Goal: Task Accomplishment & Management: Use online tool/utility

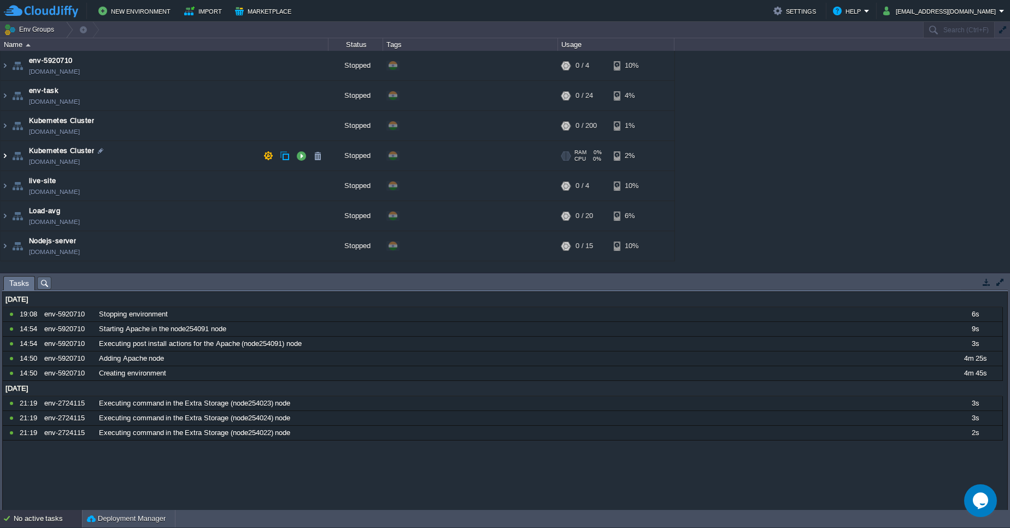
click at [3, 154] on img at bounding box center [5, 156] width 9 height 30
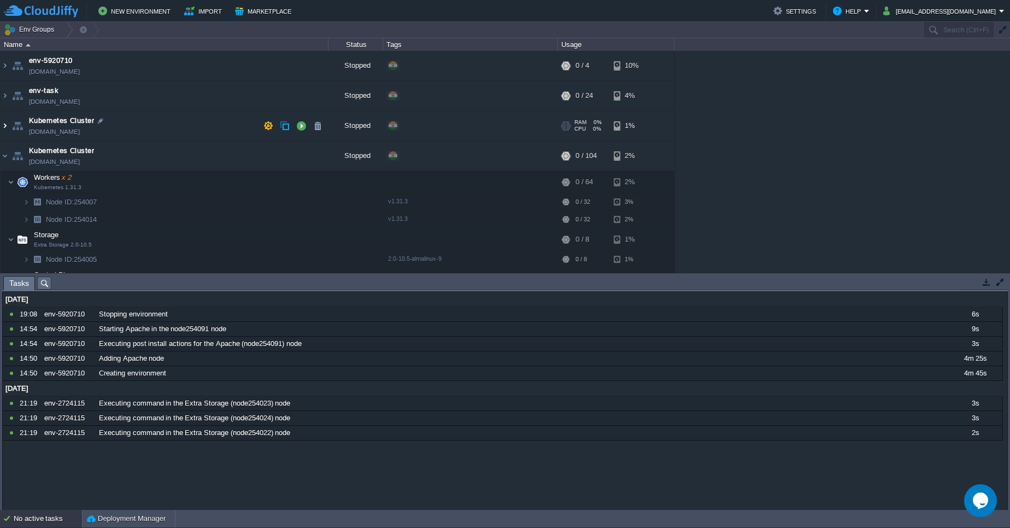
click at [8, 127] on img at bounding box center [5, 126] width 9 height 30
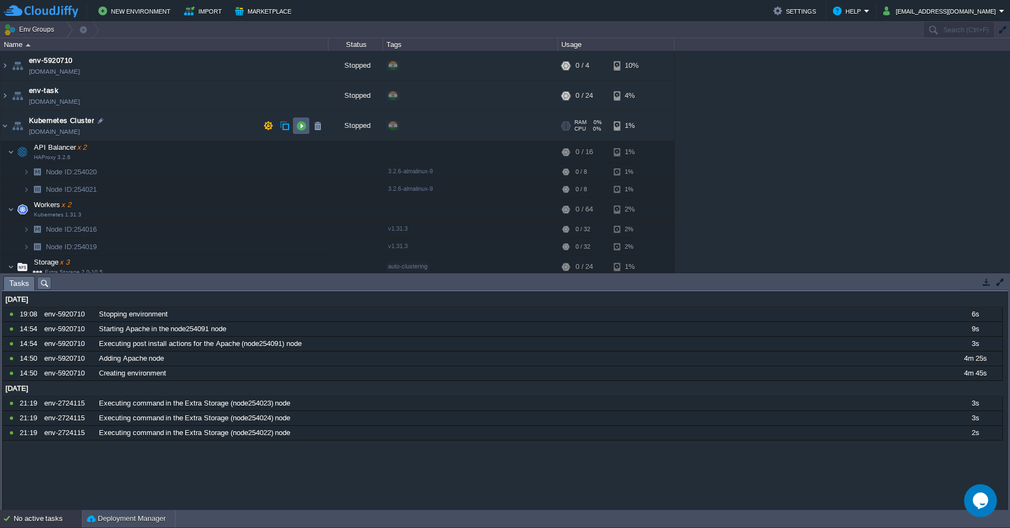
click at [297, 126] on button "button" at bounding box center [301, 126] width 10 height 10
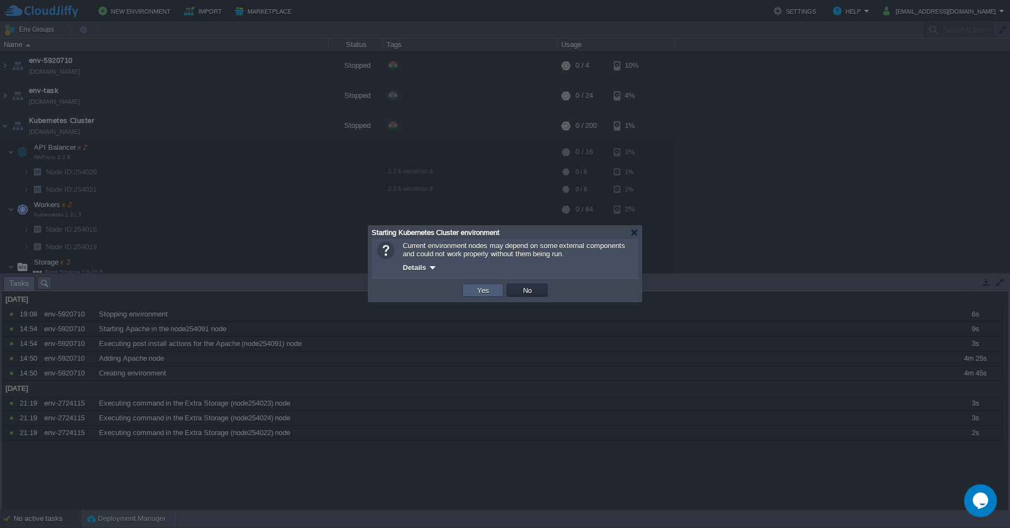
click at [481, 291] on button "Yes" at bounding box center [483, 290] width 19 height 10
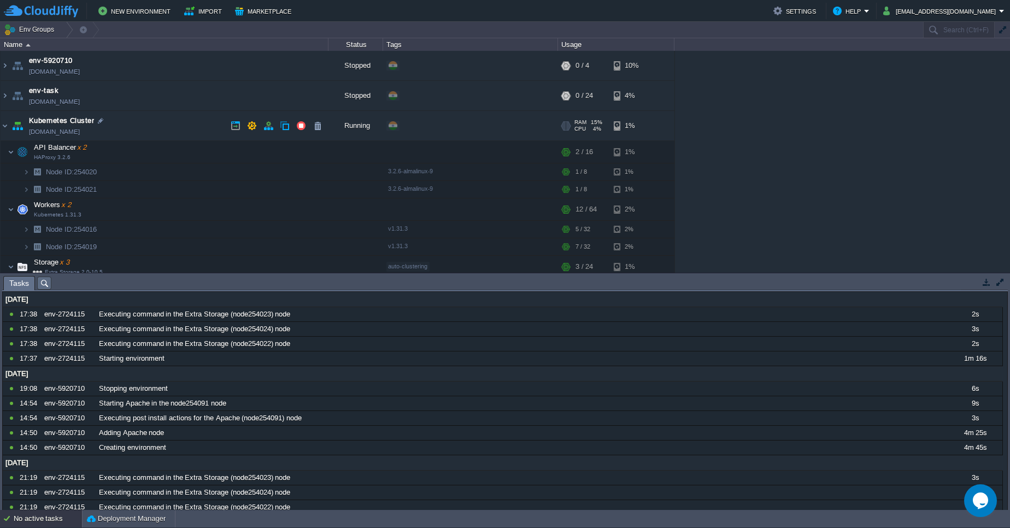
click at [66, 126] on link "[DOMAIN_NAME]" at bounding box center [54, 131] width 51 height 11
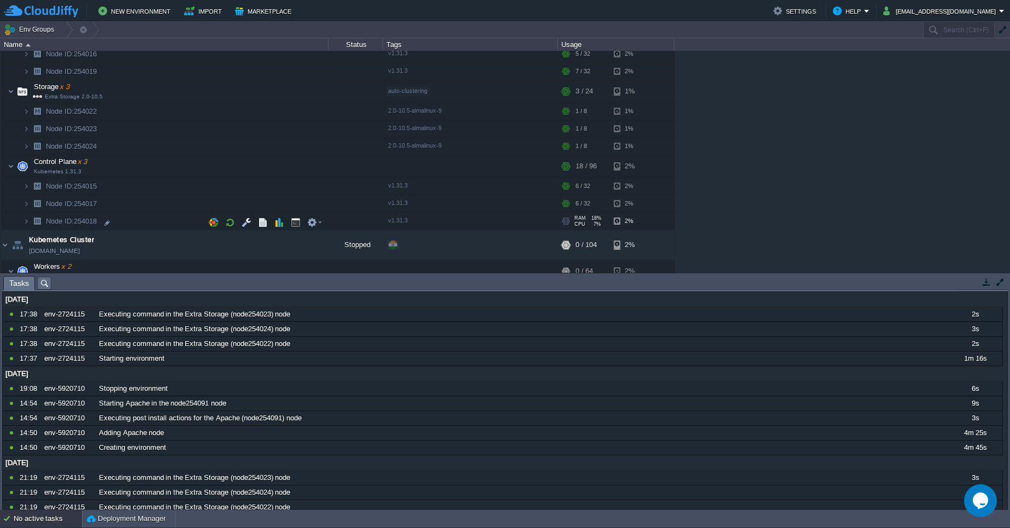
scroll to position [197, 0]
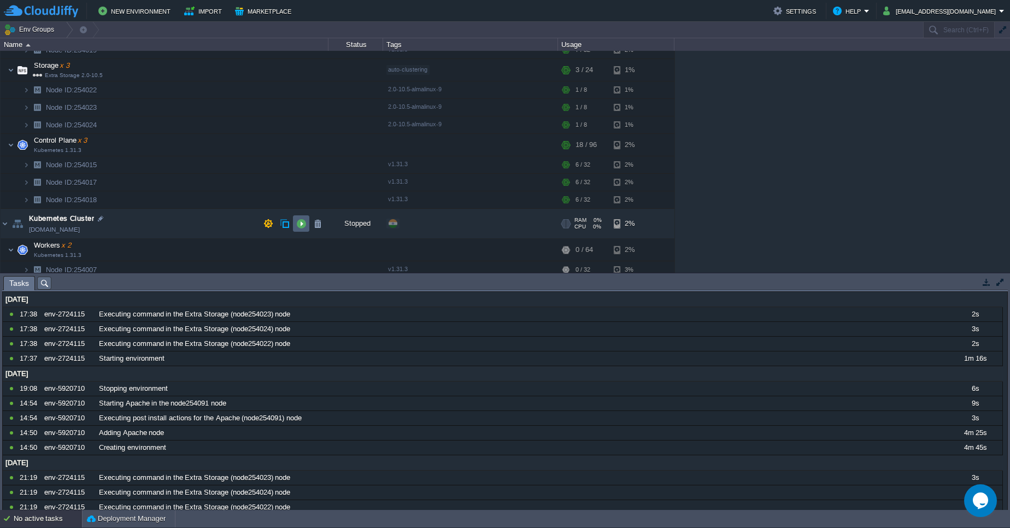
click at [307, 228] on td at bounding box center [301, 223] width 16 height 16
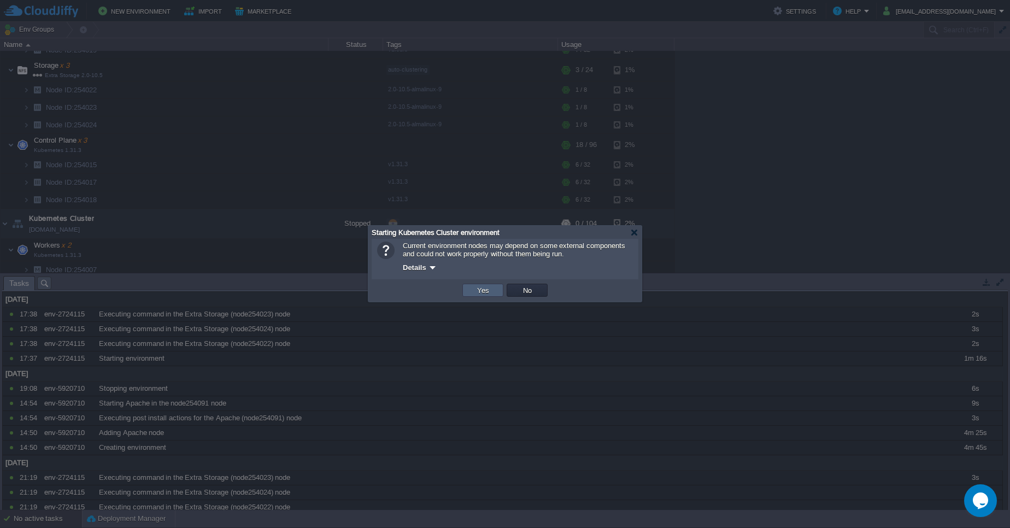
click at [490, 285] on button "Yes" at bounding box center [483, 290] width 19 height 10
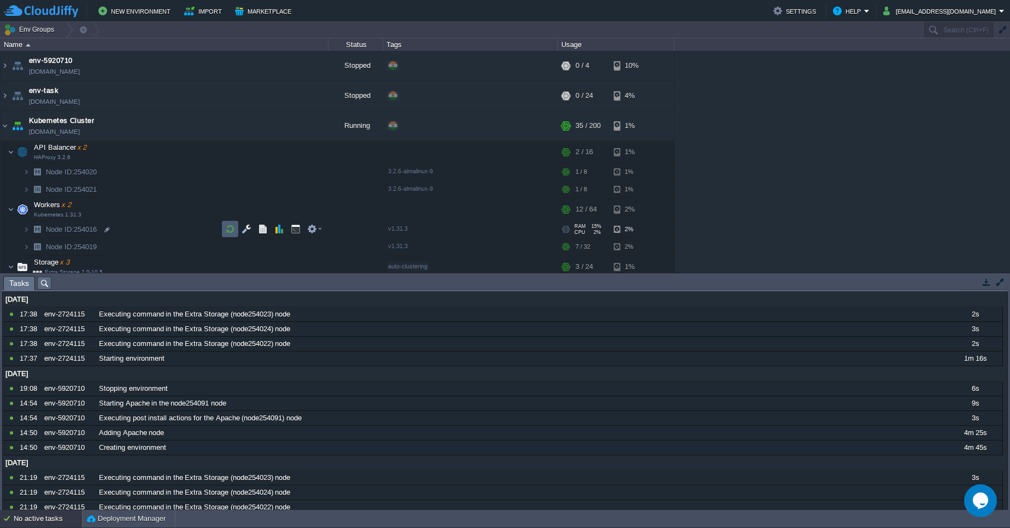
scroll to position [66, 0]
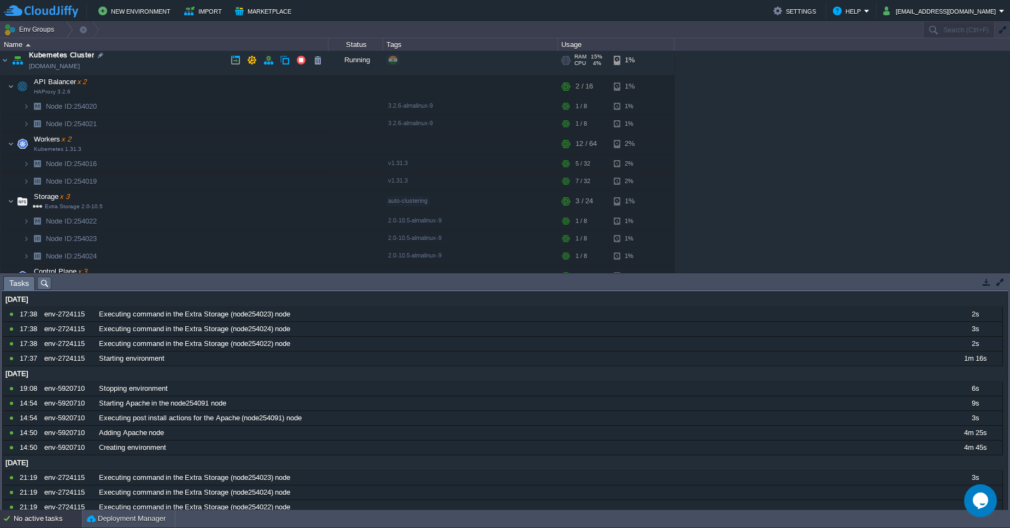
click at [56, 67] on link "[DOMAIN_NAME]" at bounding box center [54, 66] width 51 height 11
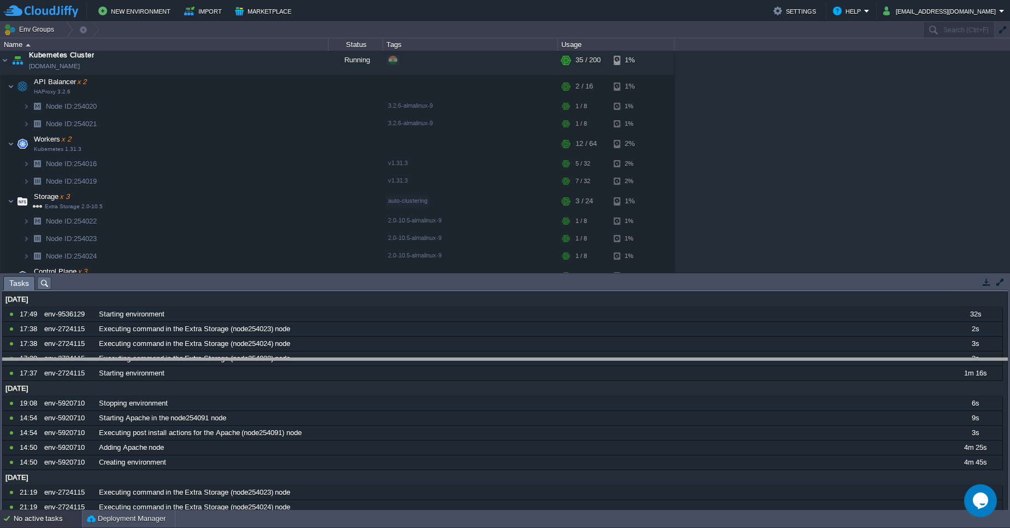
drag, startPoint x: 508, startPoint y: 284, endPoint x: 531, endPoint y: 368, distance: 86.6
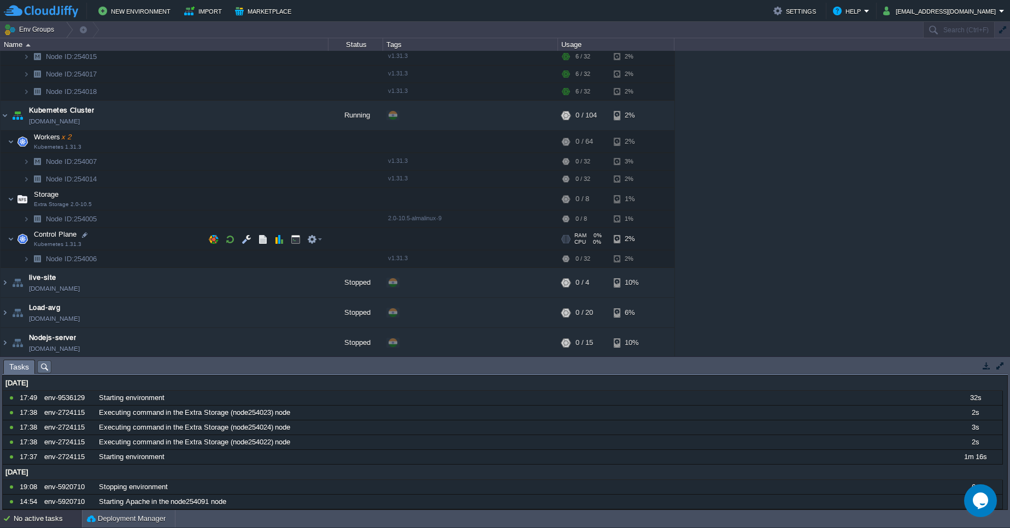
scroll to position [307, 0]
click at [294, 240] on button "button" at bounding box center [296, 237] width 10 height 10
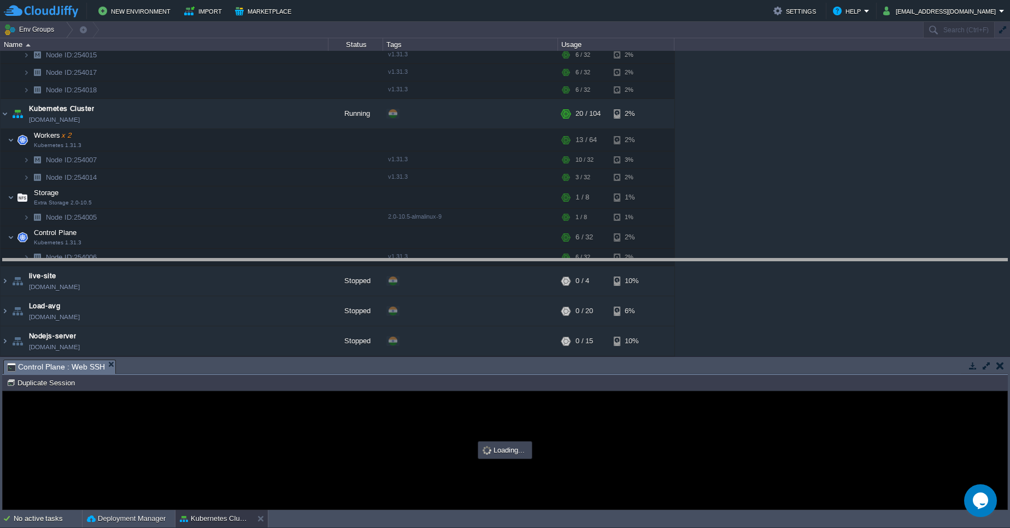
drag, startPoint x: 527, startPoint y: 341, endPoint x: 504, endPoint y: 246, distance: 97.3
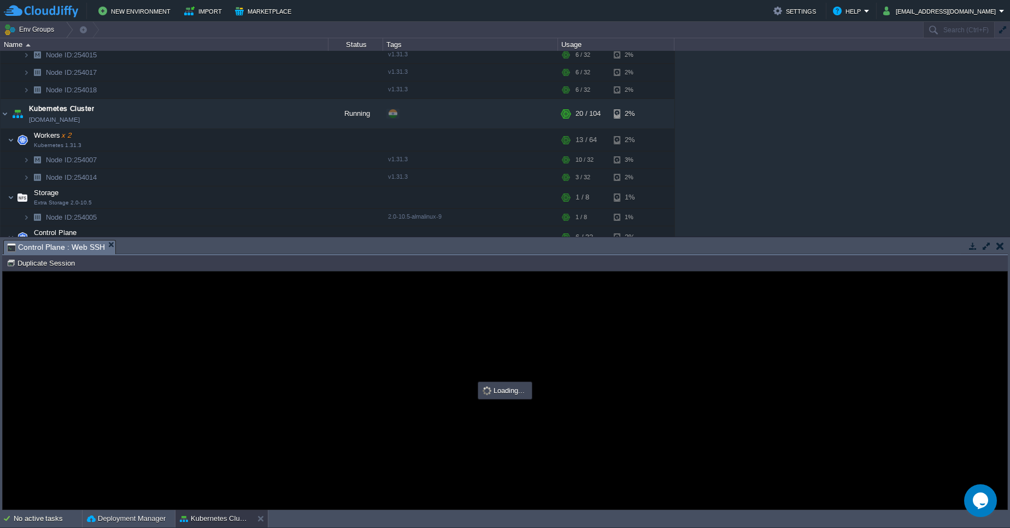
scroll to position [0, 0]
type input "#000000"
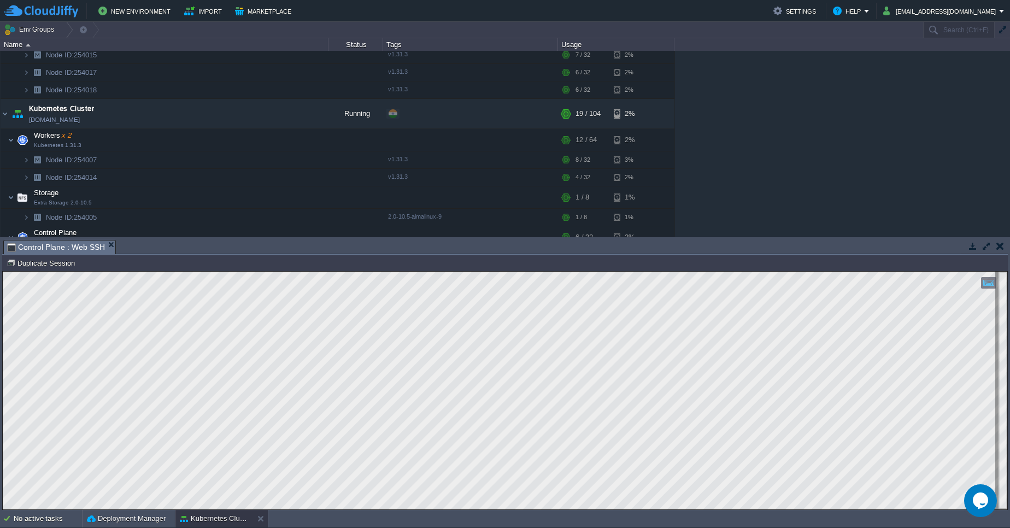
click at [998, 247] on button "button" at bounding box center [1000, 246] width 8 height 10
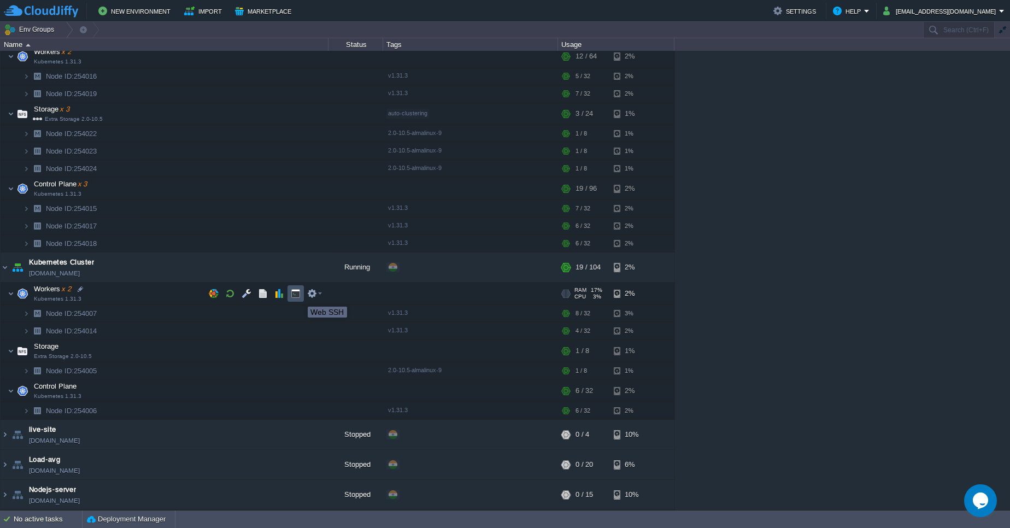
click at [300, 297] on button "button" at bounding box center [296, 294] width 10 height 10
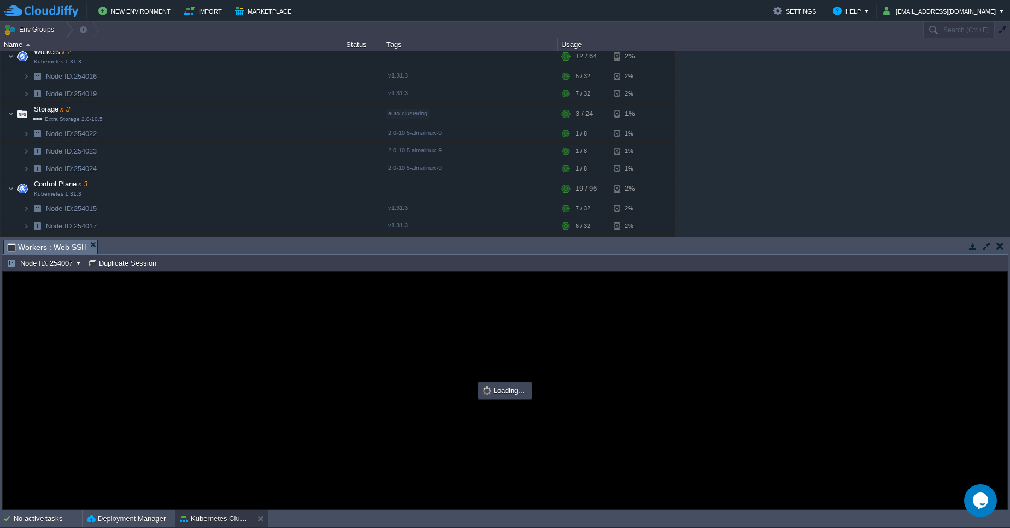
scroll to position [0, 0]
type input "#000000"
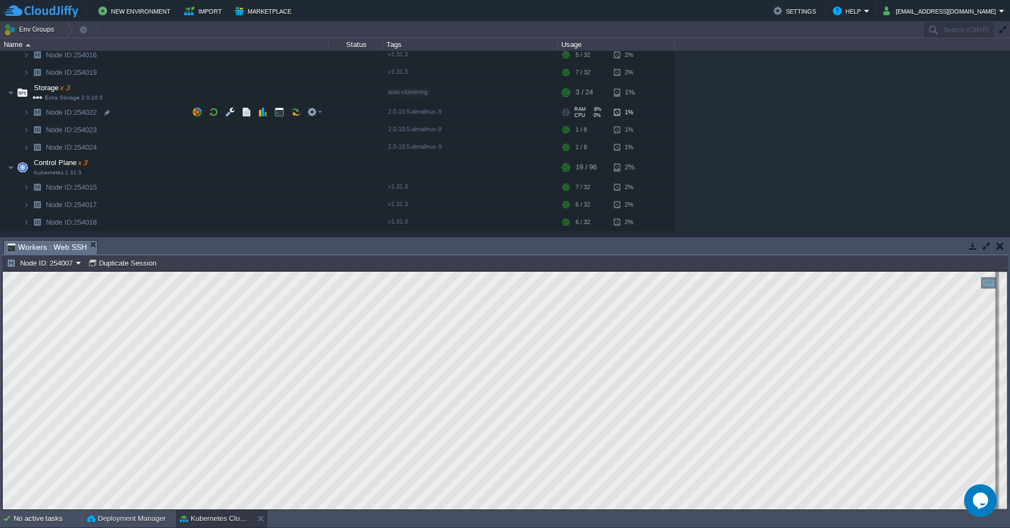
scroll to position [197, 0]
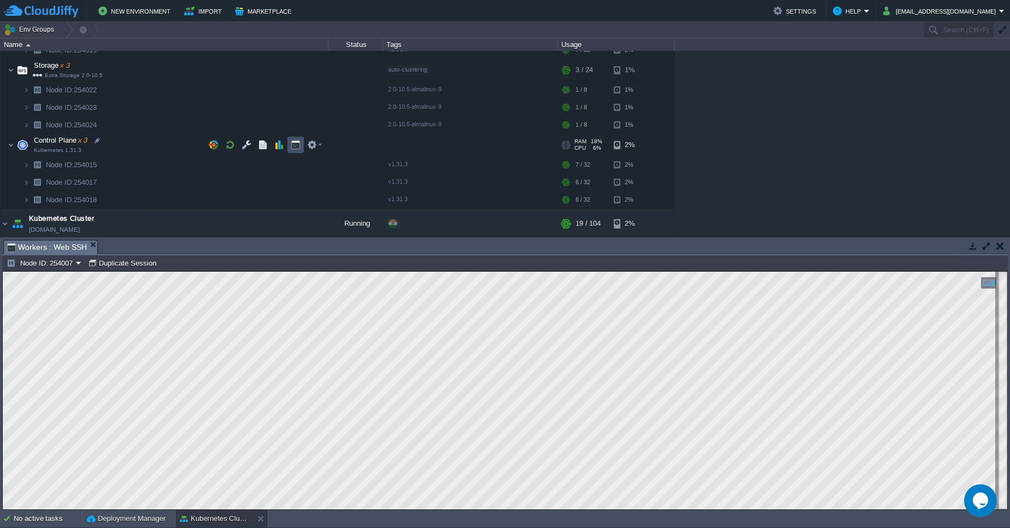
click at [296, 143] on button "button" at bounding box center [296, 145] width 10 height 10
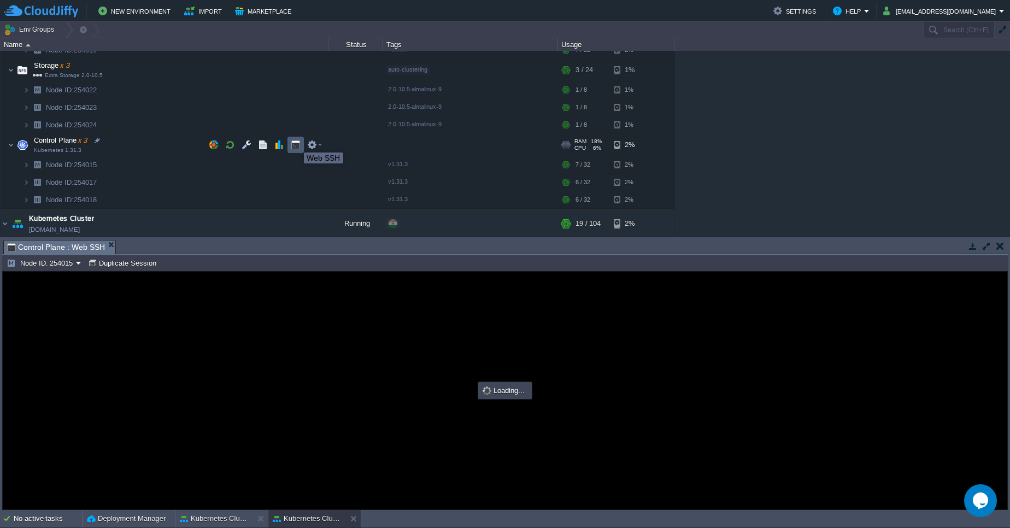
scroll to position [0, 0]
type input "#000000"
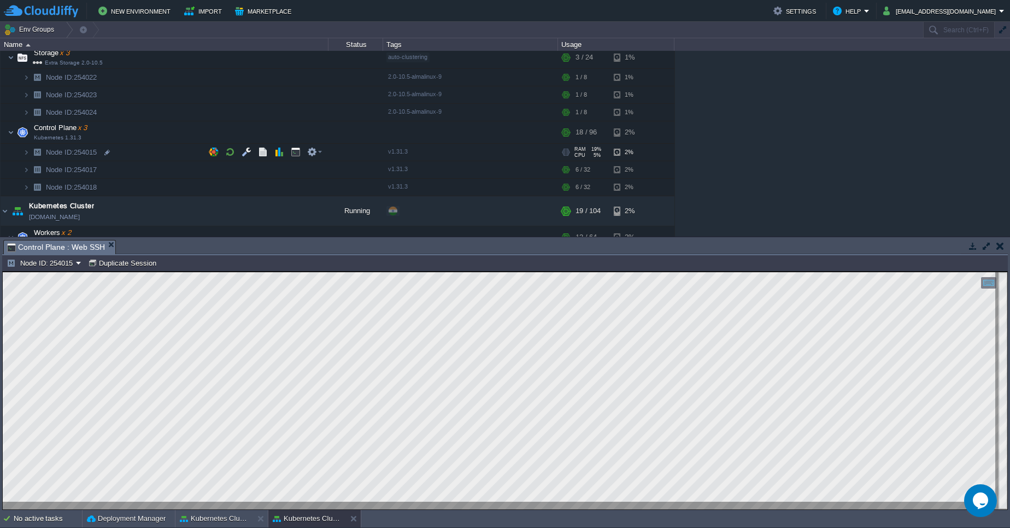
scroll to position [197, 0]
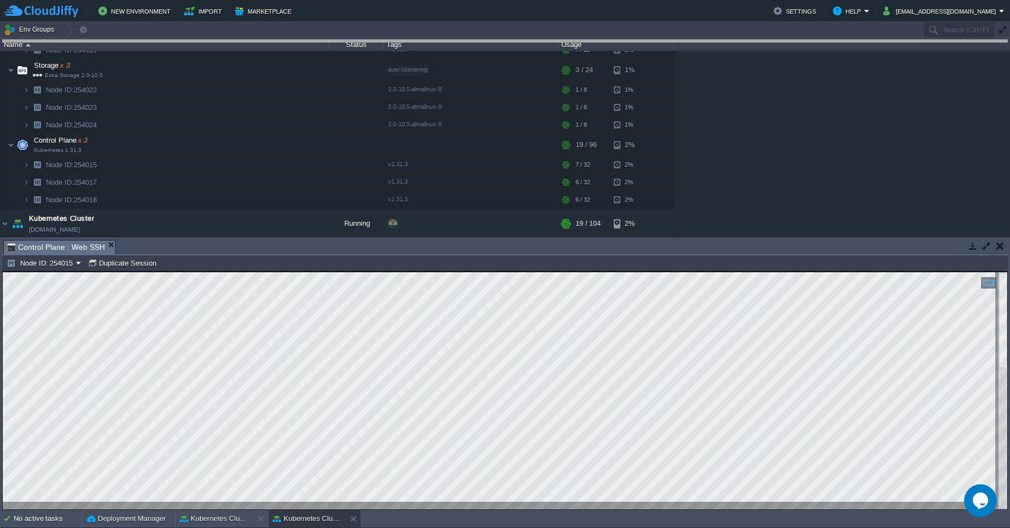
drag, startPoint x: 748, startPoint y: 245, endPoint x: 683, endPoint y: -8, distance: 261.7
click at [683, 0] on html "New Environment Import Marketplace Bonus ₹0.00 Upgrade Account Settings Help [E…" at bounding box center [505, 264] width 1010 height 528
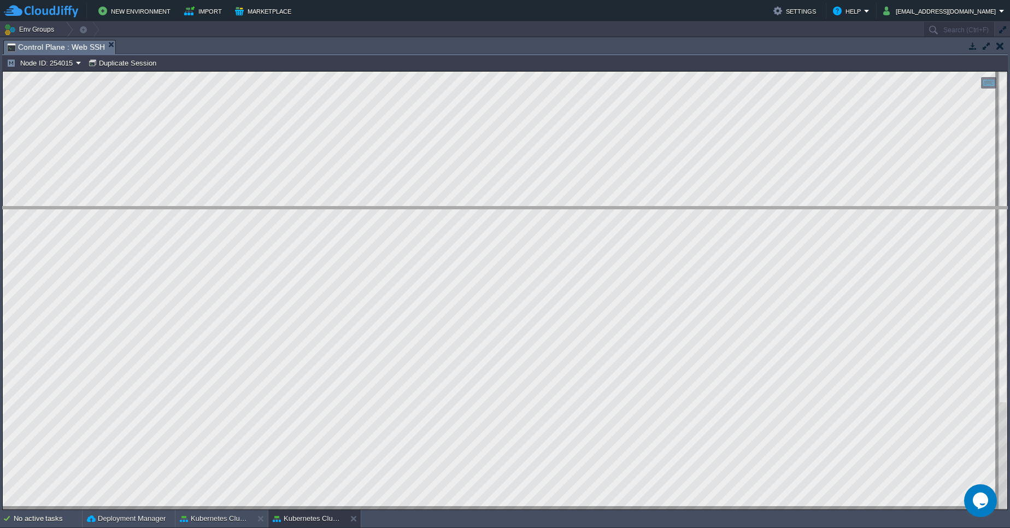
drag, startPoint x: 924, startPoint y: 50, endPoint x: 940, endPoint y: 213, distance: 163.6
